Goal: Task Accomplishment & Management: Use online tool/utility

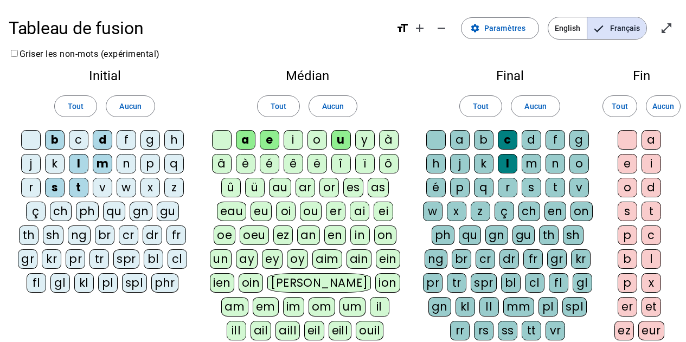
scroll to position [4, 0]
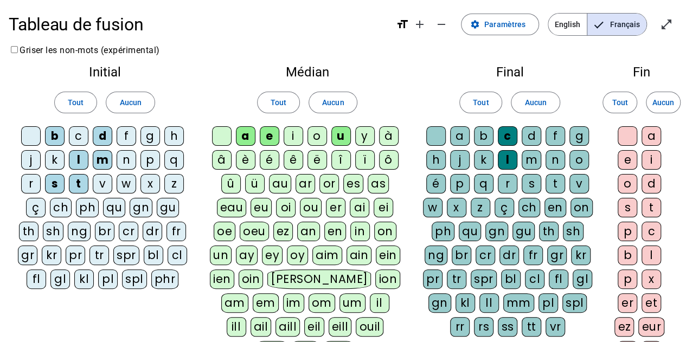
click at [102, 135] on div "d" at bounding box center [103, 136] width 20 height 20
click at [336, 138] on div "u" at bounding box center [341, 136] width 20 height 20
click at [339, 133] on div "u" at bounding box center [341, 136] width 20 height 20
click at [105, 133] on div "d" at bounding box center [103, 136] width 20 height 20
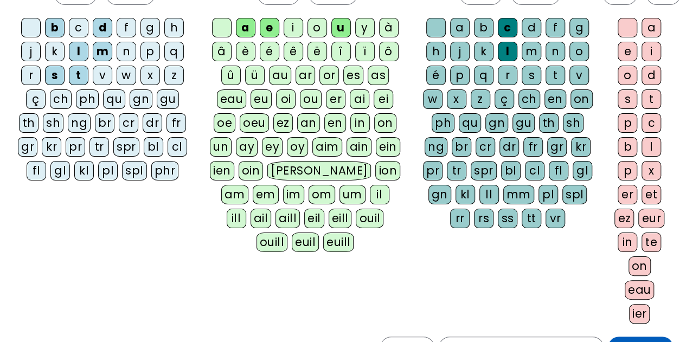
scroll to position [237, 0]
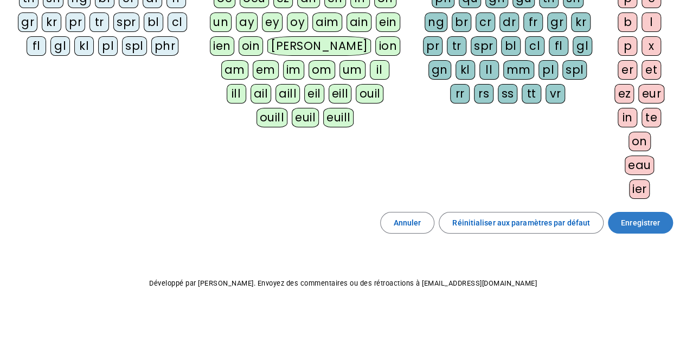
click at [643, 220] on span "Enregistrer" at bounding box center [640, 222] width 39 height 13
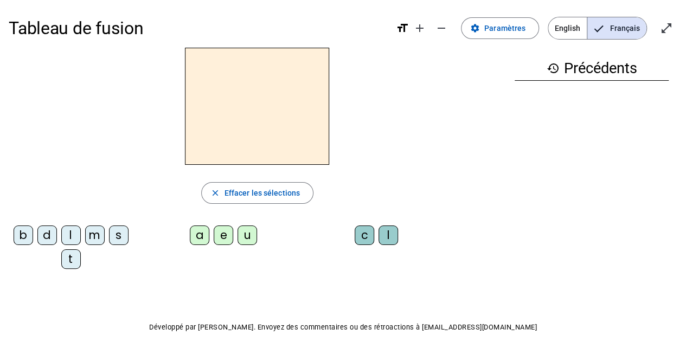
click at [48, 234] on div "d" at bounding box center [47, 236] width 20 height 20
click at [252, 239] on div "u" at bounding box center [247, 236] width 20 height 20
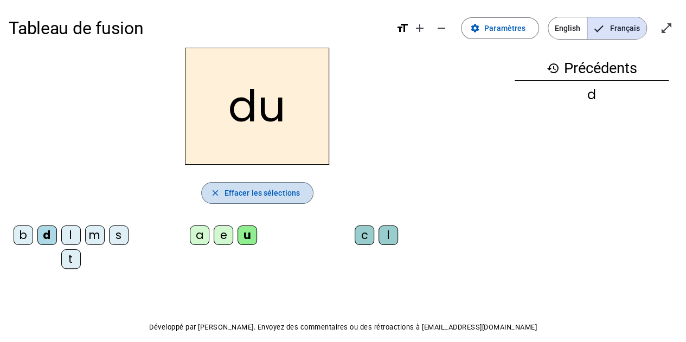
click at [224, 194] on span "Effacer les sélections" at bounding box center [261, 193] width 75 height 13
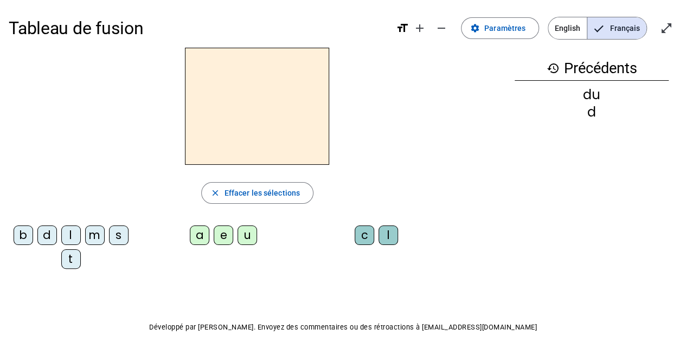
click at [24, 233] on div "b" at bounding box center [24, 236] width 20 height 20
click at [251, 237] on div "u" at bounding box center [247, 236] width 20 height 20
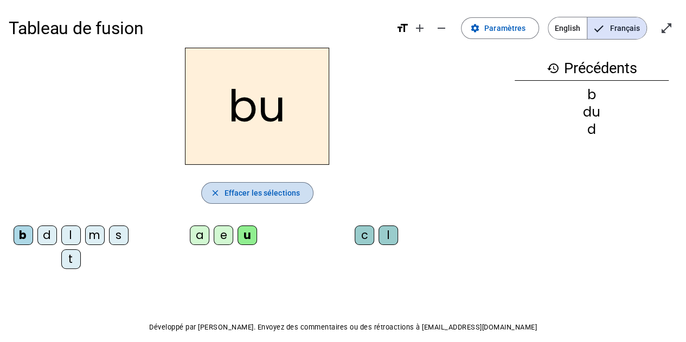
click at [269, 196] on span "Effacer les sélections" at bounding box center [261, 193] width 75 height 13
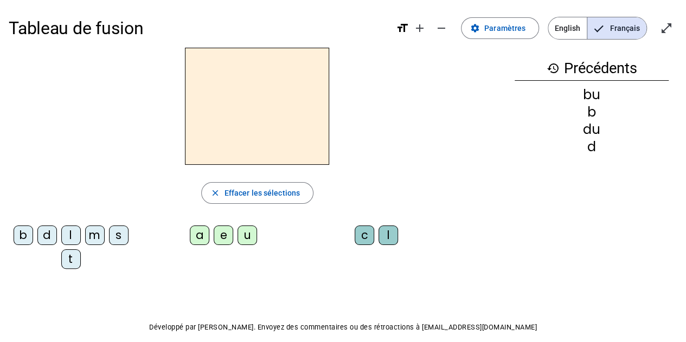
click at [63, 256] on div "t" at bounding box center [71, 259] width 20 height 20
click at [246, 236] on div "u" at bounding box center [247, 236] width 20 height 20
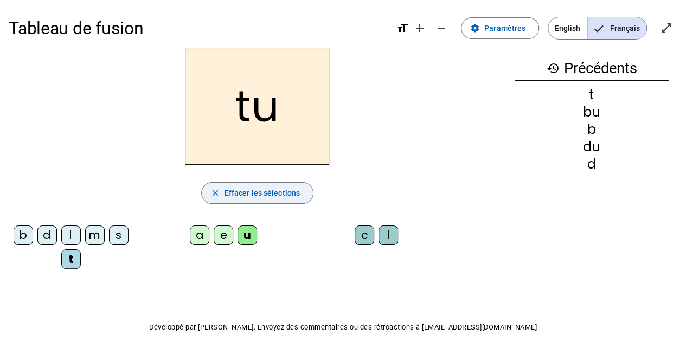
click at [252, 196] on span "Effacer les sélections" at bounding box center [261, 193] width 75 height 13
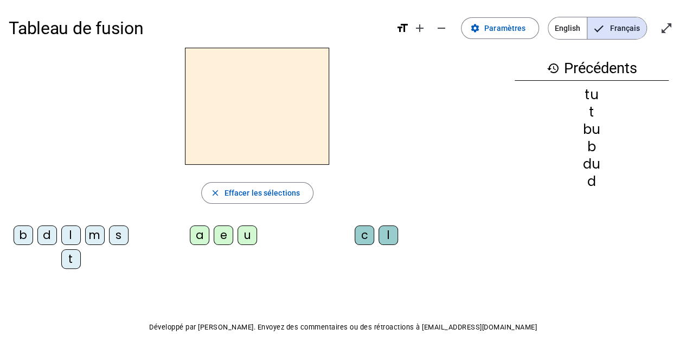
click at [117, 234] on div "s" at bounding box center [119, 236] width 20 height 20
click at [249, 237] on div "u" at bounding box center [247, 236] width 20 height 20
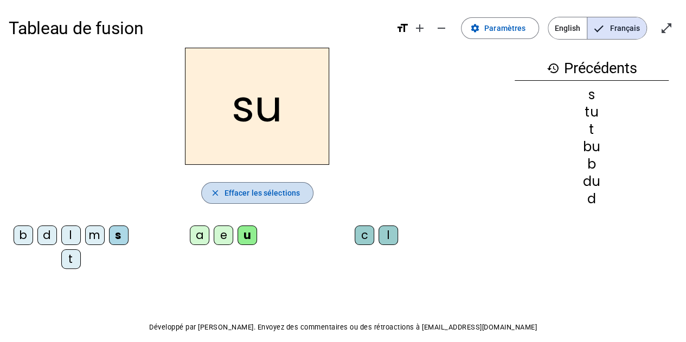
click at [263, 196] on span "Effacer les sélections" at bounding box center [261, 193] width 75 height 13
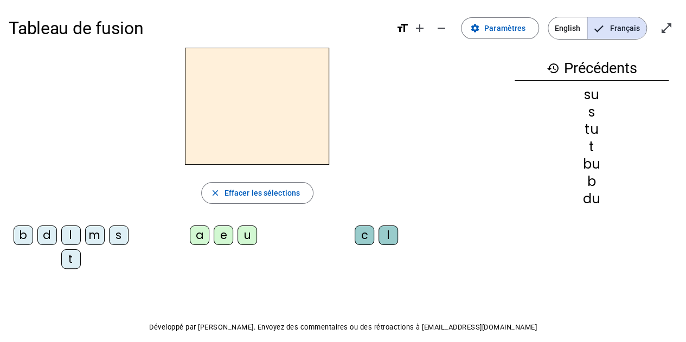
click at [121, 232] on div "s" at bounding box center [119, 236] width 20 height 20
click at [226, 234] on div "e" at bounding box center [224, 236] width 20 height 20
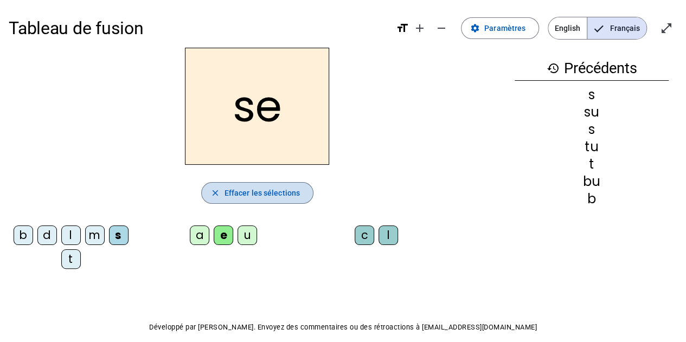
click at [265, 192] on span "Effacer les sélections" at bounding box center [261, 193] width 75 height 13
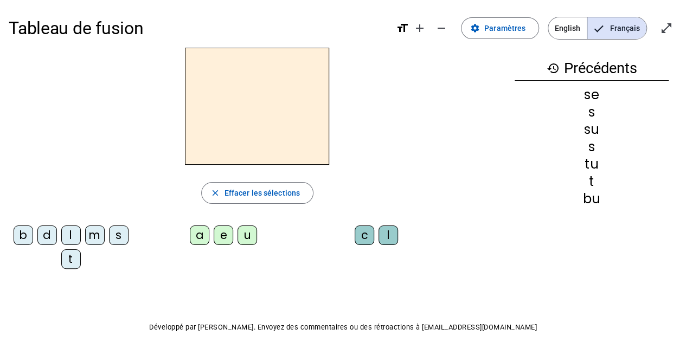
click at [118, 233] on div "s" at bounding box center [119, 236] width 20 height 20
click at [194, 234] on div "a" at bounding box center [200, 236] width 20 height 20
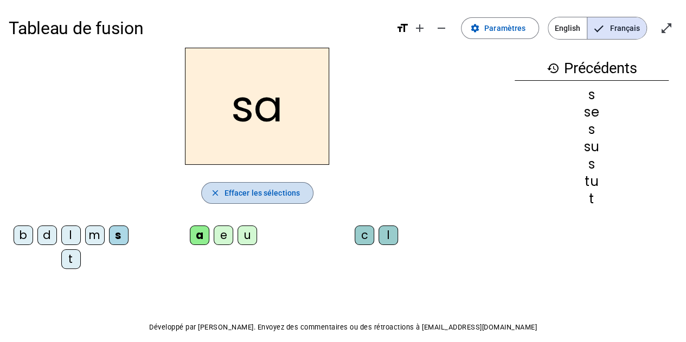
click at [258, 196] on span "Effacer les sélections" at bounding box center [261, 193] width 75 height 13
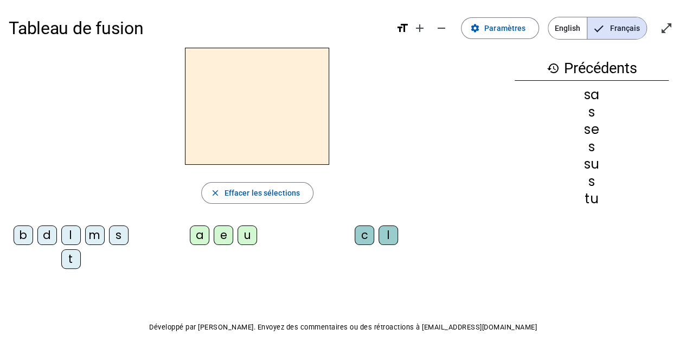
click at [117, 235] on div "s" at bounding box center [119, 236] width 20 height 20
click at [201, 234] on div "a" at bounding box center [200, 236] width 20 height 20
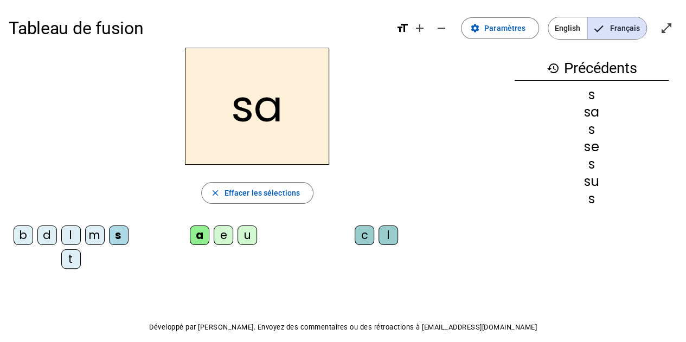
click at [370, 235] on div "c" at bounding box center [365, 236] width 20 height 20
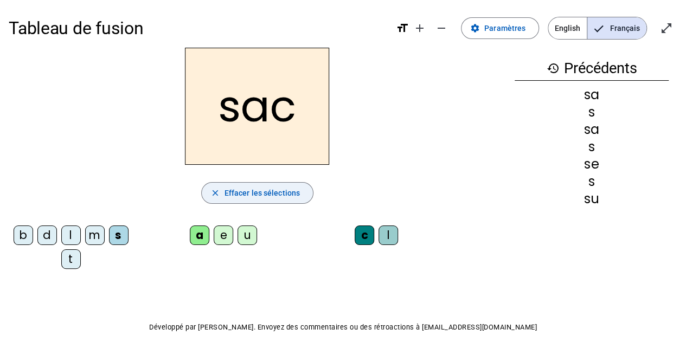
click at [249, 197] on span "Effacer les sélections" at bounding box center [261, 193] width 75 height 13
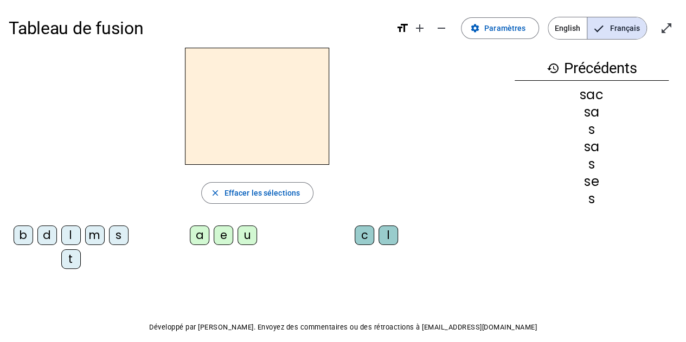
click at [70, 228] on div "l" at bounding box center [71, 236] width 20 height 20
click at [204, 232] on div "a" at bounding box center [200, 236] width 20 height 20
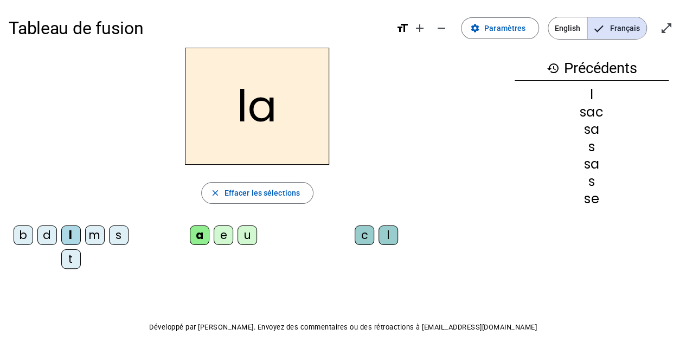
click at [359, 233] on div "c" at bounding box center [365, 236] width 20 height 20
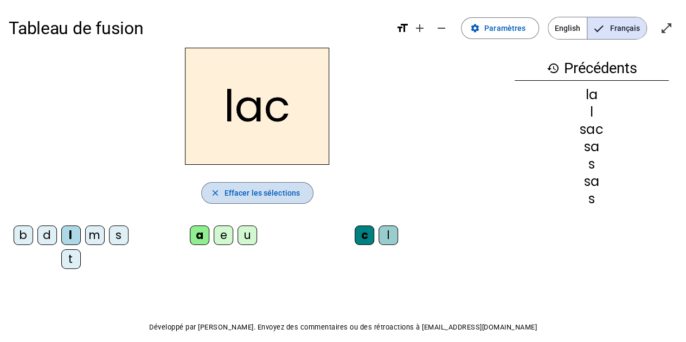
click at [269, 195] on span "Effacer les sélections" at bounding box center [261, 193] width 75 height 13
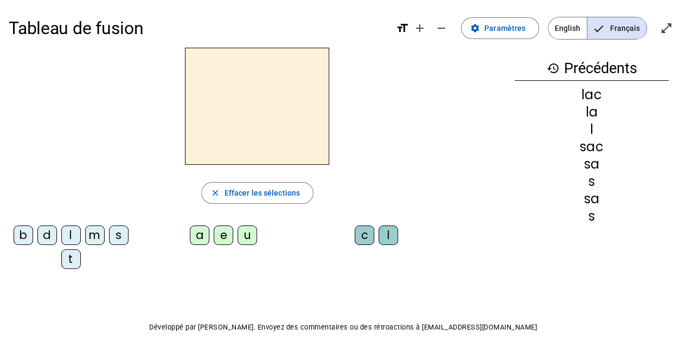
click at [72, 235] on div "l" at bounding box center [71, 236] width 20 height 20
click at [203, 234] on div "a" at bounding box center [200, 236] width 20 height 20
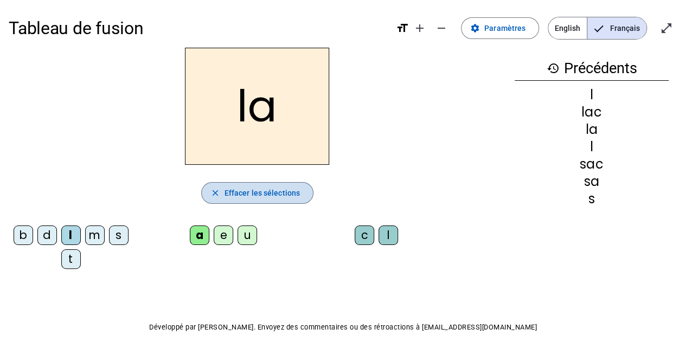
click at [256, 197] on span "Effacer les sélections" at bounding box center [261, 193] width 75 height 13
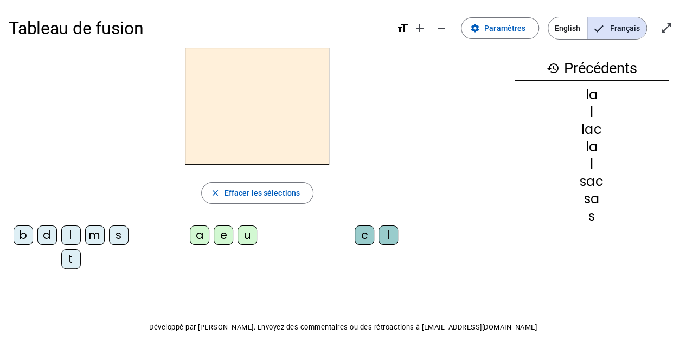
click at [90, 233] on div "m" at bounding box center [95, 236] width 20 height 20
click at [195, 230] on div "a" at bounding box center [200, 236] width 20 height 20
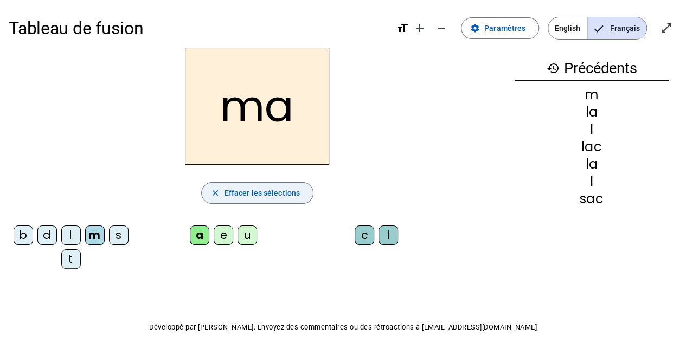
click at [244, 193] on span "Effacer les sélections" at bounding box center [261, 193] width 75 height 13
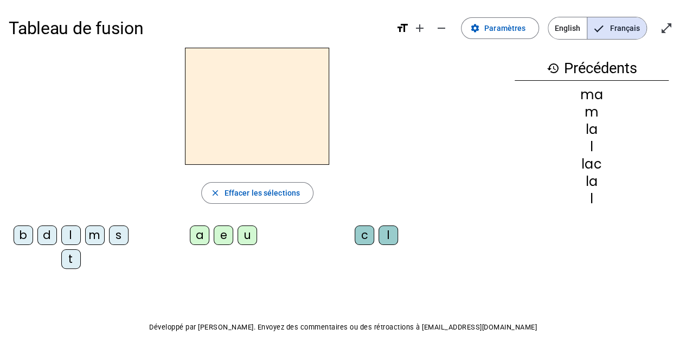
click at [94, 228] on div "m" at bounding box center [95, 236] width 20 height 20
click at [200, 236] on div "a" at bounding box center [200, 236] width 20 height 20
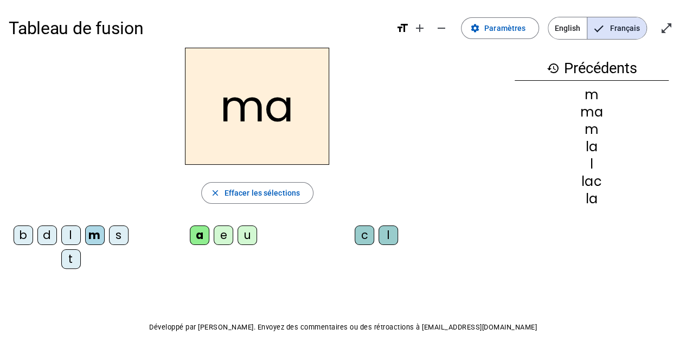
click at [387, 235] on div "l" at bounding box center [388, 236] width 20 height 20
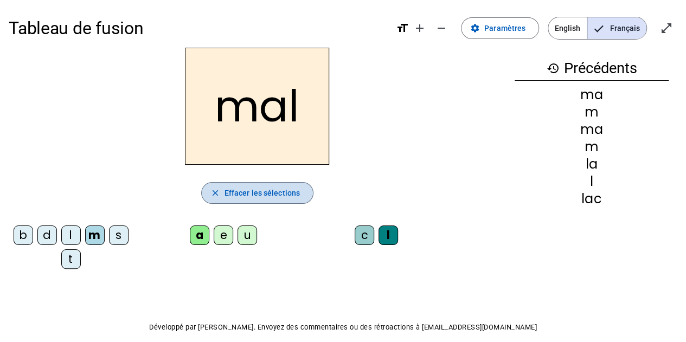
click at [245, 195] on span "Effacer les sélections" at bounding box center [261, 193] width 75 height 13
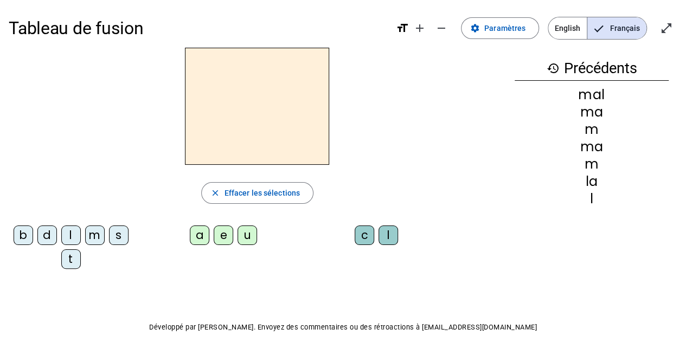
click at [26, 233] on div "b" at bounding box center [24, 236] width 20 height 20
click at [198, 230] on div "a" at bounding box center [200, 236] width 20 height 20
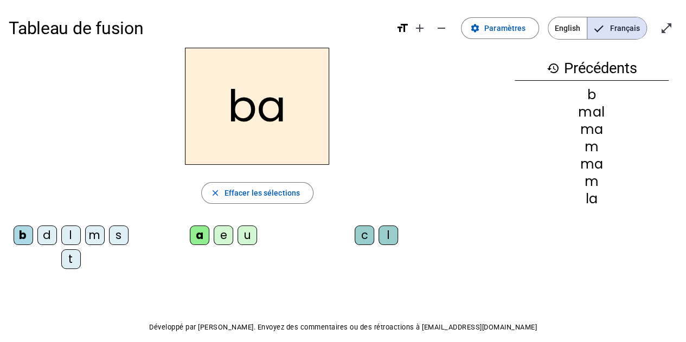
click at [395, 235] on div "l" at bounding box center [388, 236] width 20 height 20
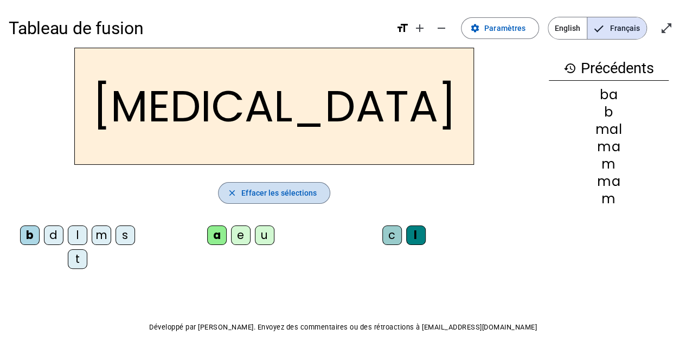
click at [256, 196] on span "Effacer les sélections" at bounding box center [278, 193] width 75 height 13
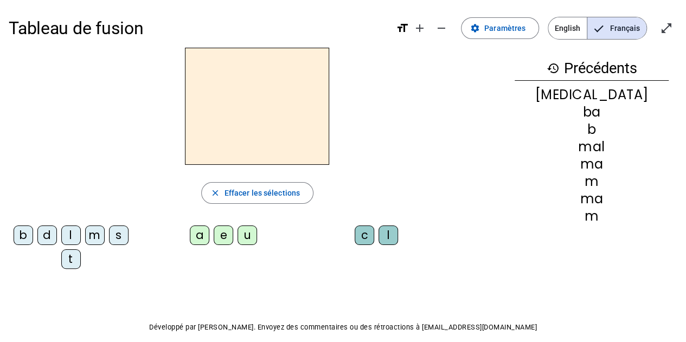
scroll to position [48, 0]
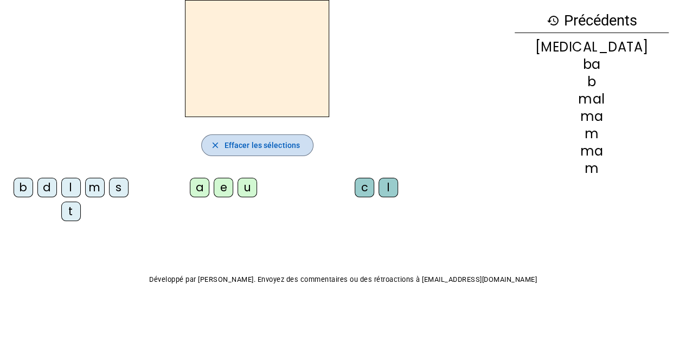
click at [291, 148] on span "Effacer les sélections" at bounding box center [261, 145] width 75 height 13
click at [227, 149] on span "Effacer les sélections" at bounding box center [261, 145] width 75 height 13
click at [211, 146] on mat-icon "close" at bounding box center [215, 145] width 10 height 10
